Goal: Task Accomplishment & Management: Use online tool/utility

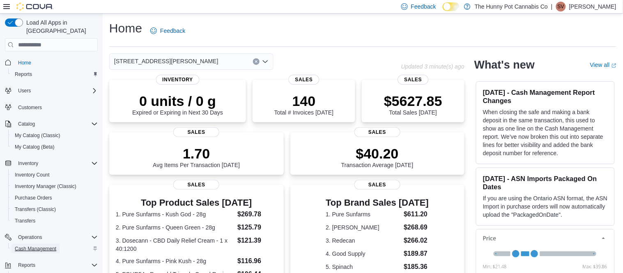
click at [27, 246] on span "Cash Management" at bounding box center [35, 249] width 41 height 7
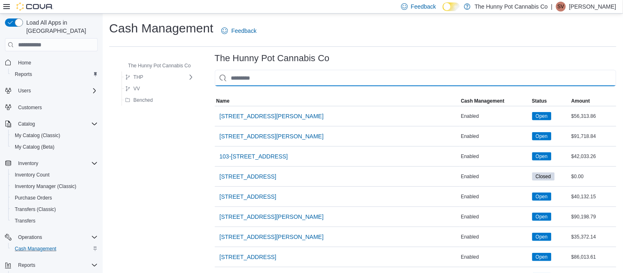
click at [260, 72] on input "This is a search bar. As you type, the results lower in the page will automatic…" at bounding box center [416, 78] width 402 height 16
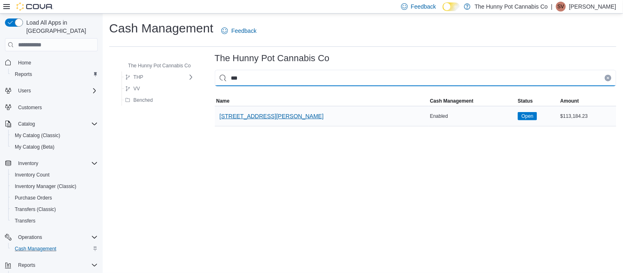
type input "***"
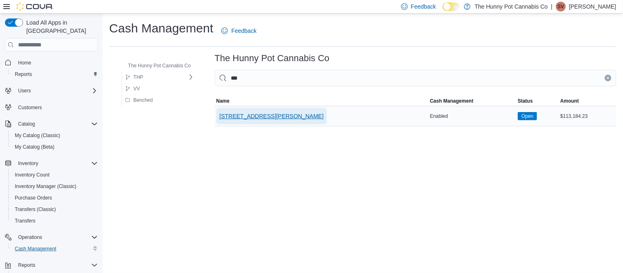
click at [251, 113] on span "[STREET_ADDRESS][PERSON_NAME]" at bounding box center [272, 116] width 104 height 8
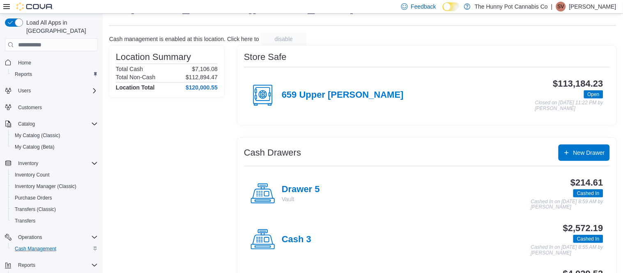
scroll to position [37, 0]
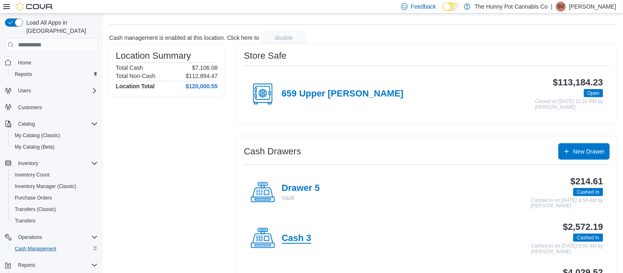
click at [296, 242] on h4 "Cash 3" at bounding box center [297, 238] width 30 height 11
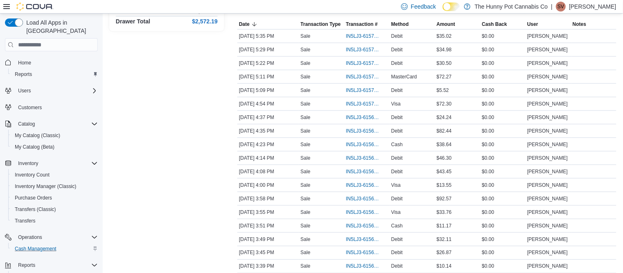
scroll to position [149, 0]
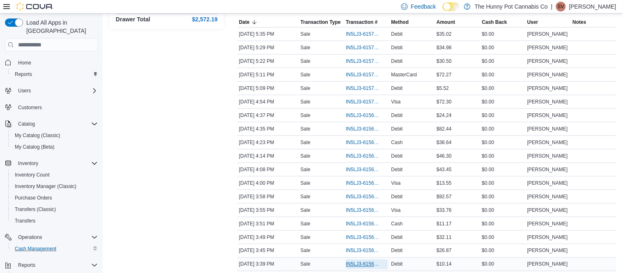
click at [352, 263] on span "IN5LJ3-6156520" at bounding box center [363, 264] width 34 height 7
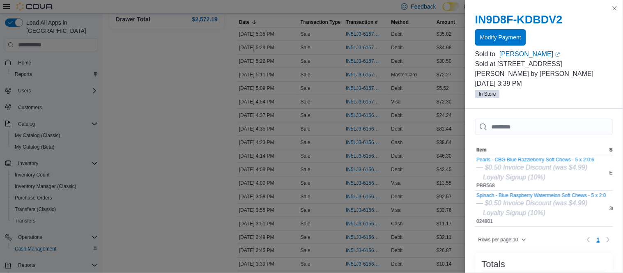
click at [499, 42] on span "Modify Payment" at bounding box center [500, 37] width 41 height 16
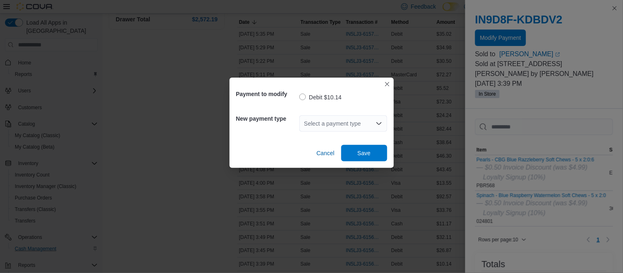
click at [339, 129] on div "Select a payment type" at bounding box center [343, 123] width 88 height 16
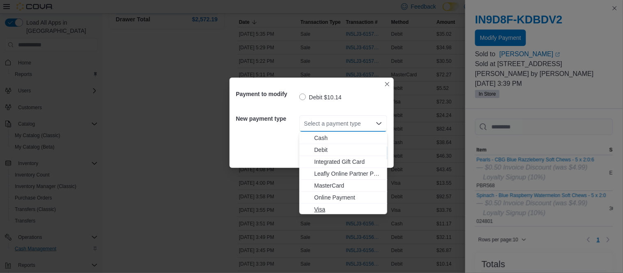
click at [326, 205] on span "Visa" at bounding box center [348, 209] width 68 height 8
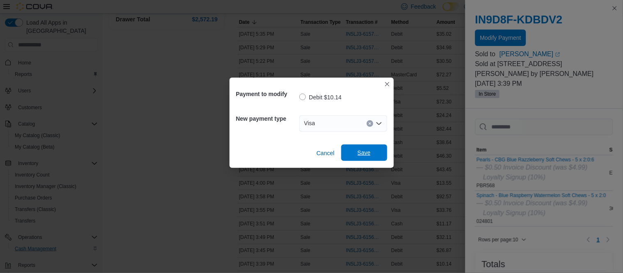
click at [364, 148] on span "Save" at bounding box center [364, 153] width 36 height 16
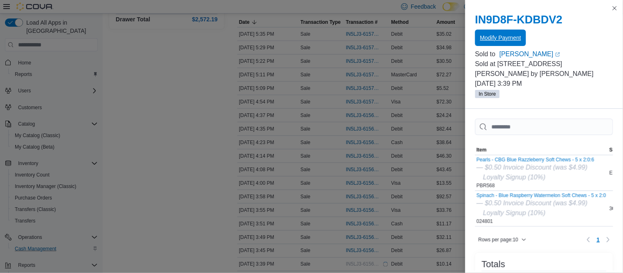
scroll to position [0, 0]
click at [520, 37] on span "Modify Payment" at bounding box center [500, 37] width 41 height 8
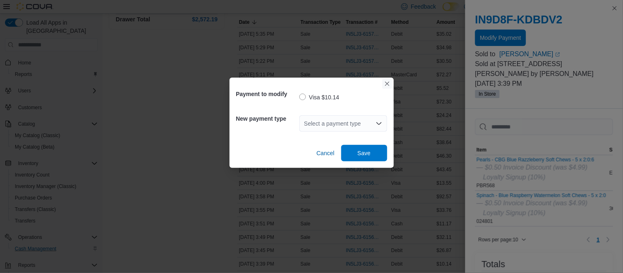
click at [389, 87] on button "Closes this modal window" at bounding box center [387, 84] width 10 height 10
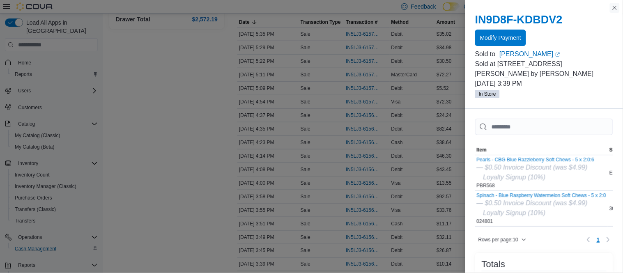
click at [612, 10] on button "Close this dialog" at bounding box center [615, 8] width 10 height 10
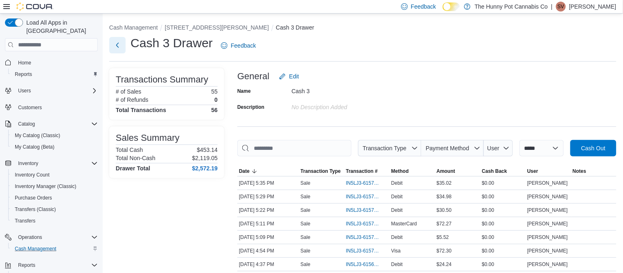
click at [120, 44] on button "Next" at bounding box center [117, 45] width 16 height 16
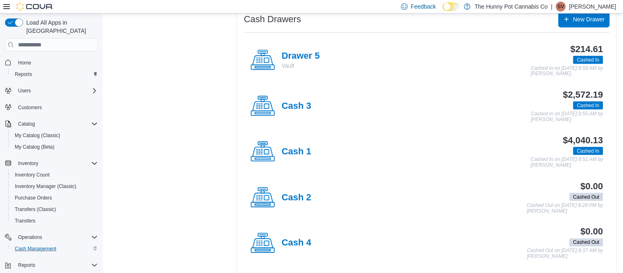
scroll to position [173, 0]
